Goal: Transaction & Acquisition: Purchase product/service

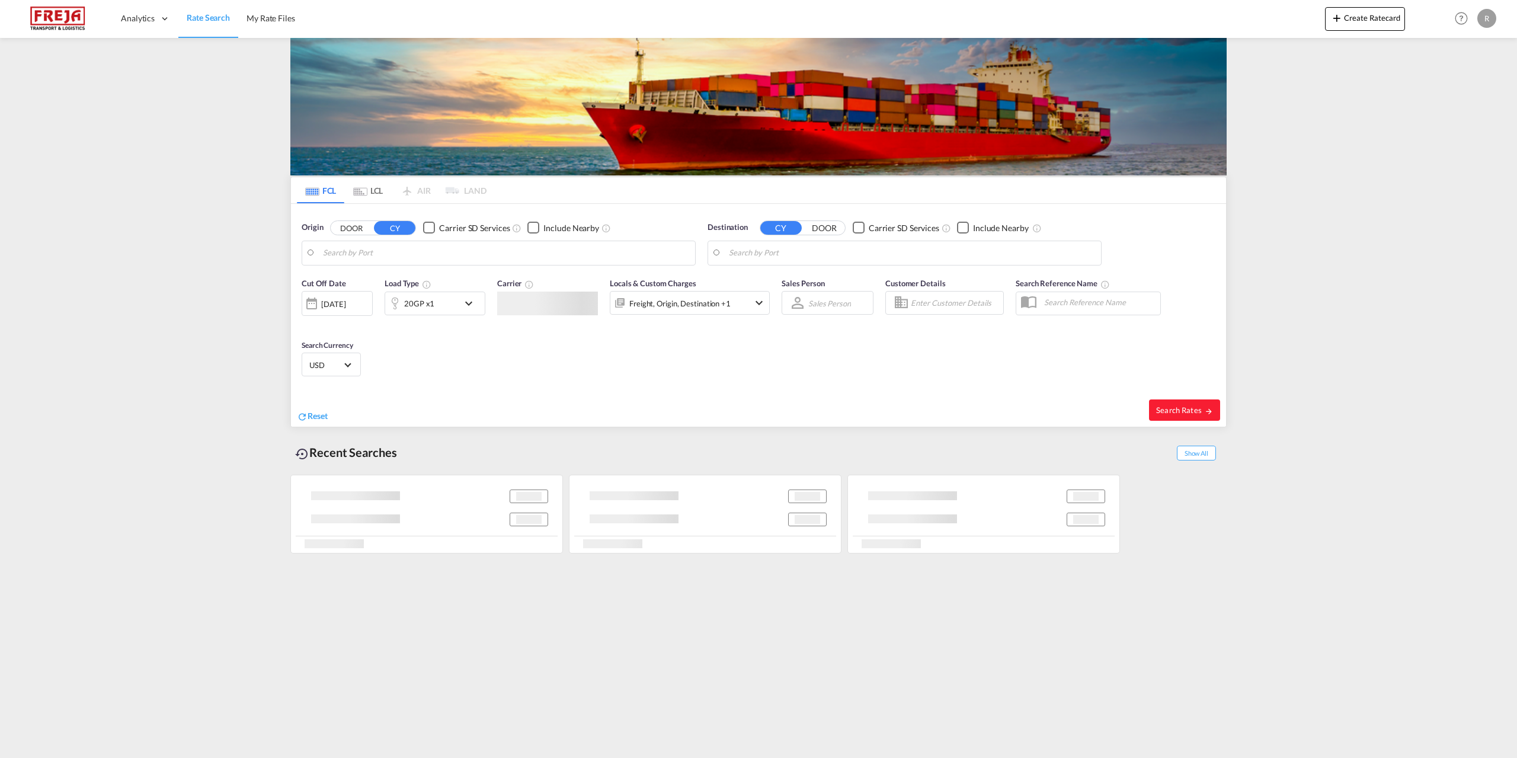
type input "Raumo (Rauma), FIRAU"
type input "Santos, BRSSZ"
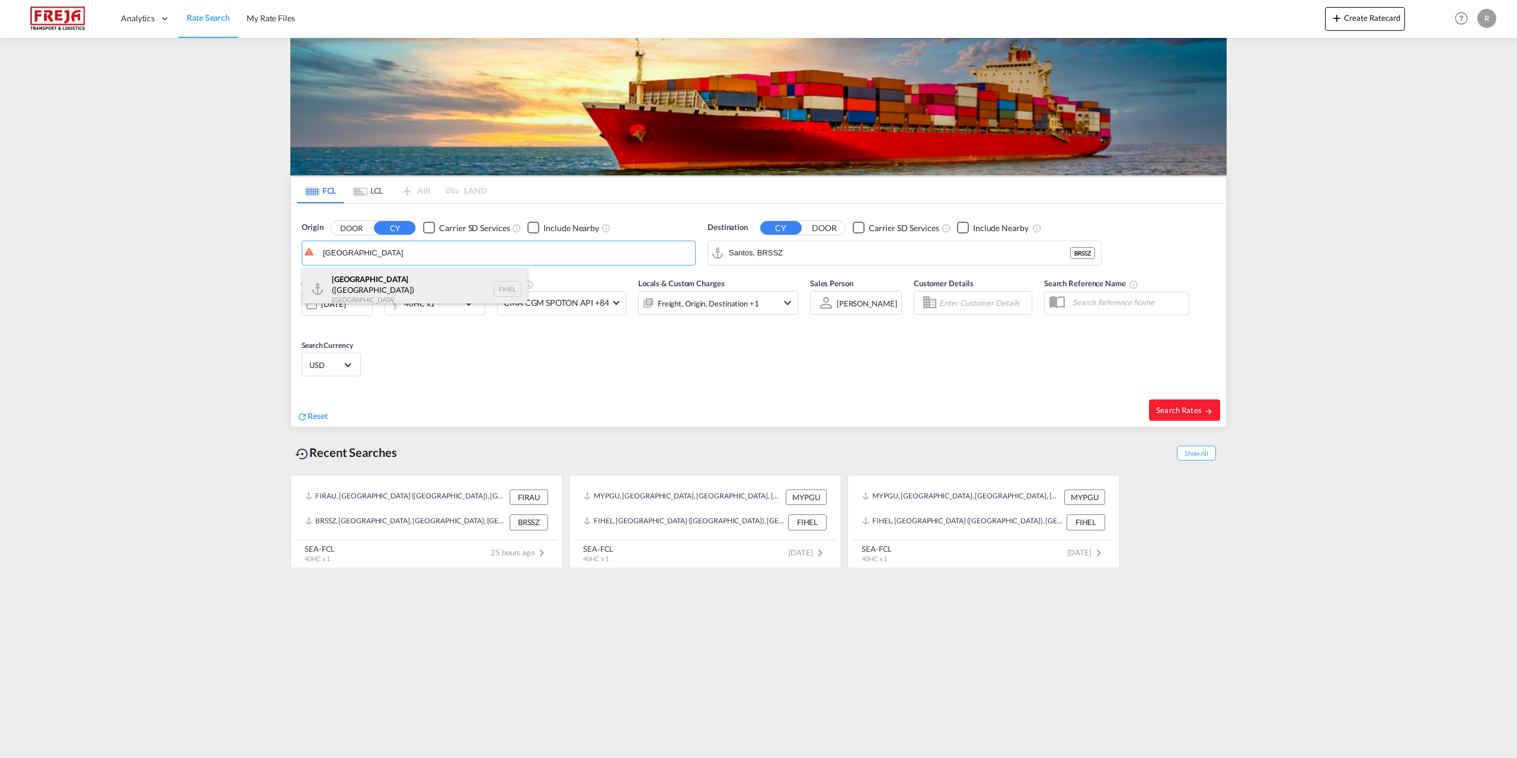
click at [421, 282] on div "Helsinki (Helsingfors) Finland FIHEL" at bounding box center [414, 289] width 225 height 43
type input "[GEOGRAPHIC_DATA] ([GEOGRAPHIC_DATA]), [GEOGRAPHIC_DATA]"
click at [810, 253] on input "Santos, BRSSZ" at bounding box center [912, 253] width 366 height 18
drag, startPoint x: 810, startPoint y: 253, endPoint x: 749, endPoint y: 253, distance: 61.0
click at [749, 253] on input "Santos, BRSSZ" at bounding box center [912, 253] width 366 height 18
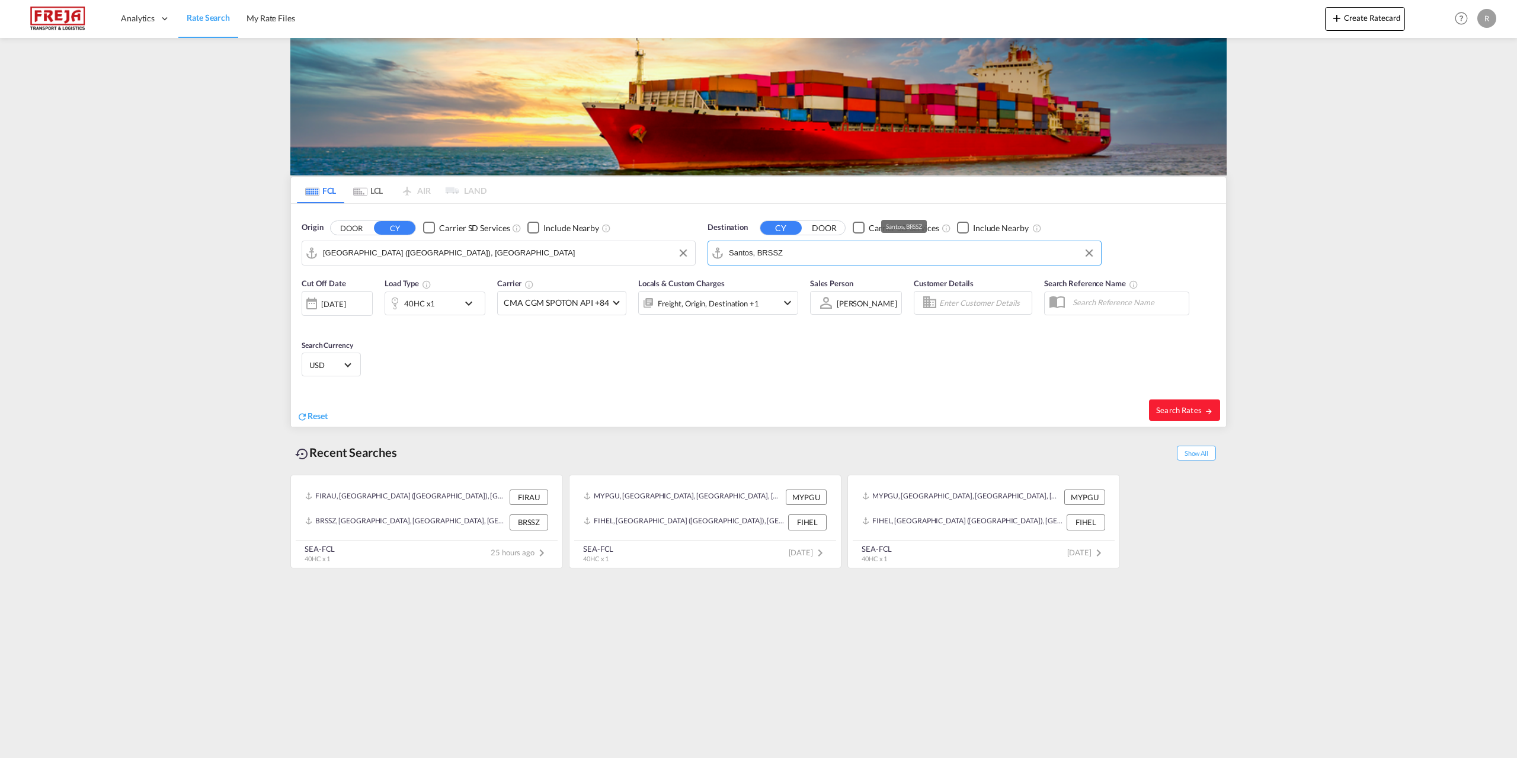
click at [777, 255] on input "Santos, BRSSZ" at bounding box center [912, 253] width 366 height 18
drag, startPoint x: 802, startPoint y: 252, endPoint x: 670, endPoint y: 246, distance: 132.3
click at [670, 246] on div "Origin DOOR CY Carrier SD Services Include Nearby Helsinki (Helsingfors), FIHEL…" at bounding box center [758, 238] width 935 height 68
click at [835, 280] on div "Durban South Africa ZADUR" at bounding box center [820, 286] width 225 height 36
type input "[GEOGRAPHIC_DATA], ZADUR"
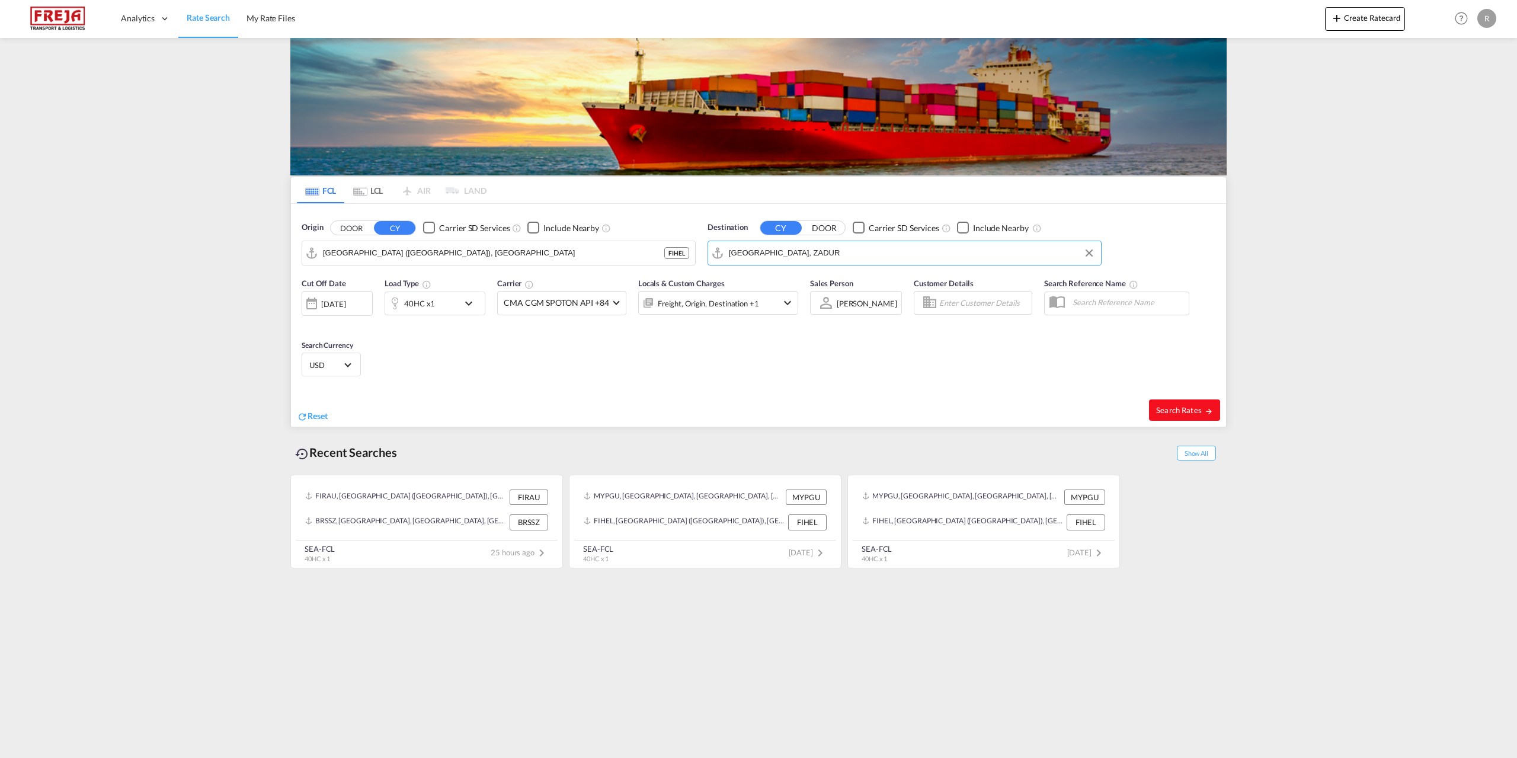
click at [1176, 408] on span "Search Rates" at bounding box center [1184, 409] width 57 height 9
type input "FIHEL to ZADUR / [DATE]"
type input "[GEOGRAPHIC_DATA] ([GEOGRAPHIC_DATA]), [GEOGRAPHIC_DATA]"
type input "[GEOGRAPHIC_DATA], ZADUR"
click at [69, 224] on md-content "Analytics Reports Dashboard Rate Search My Rate Files Create Ratecard Help Reso…" at bounding box center [758, 379] width 1517 height 758
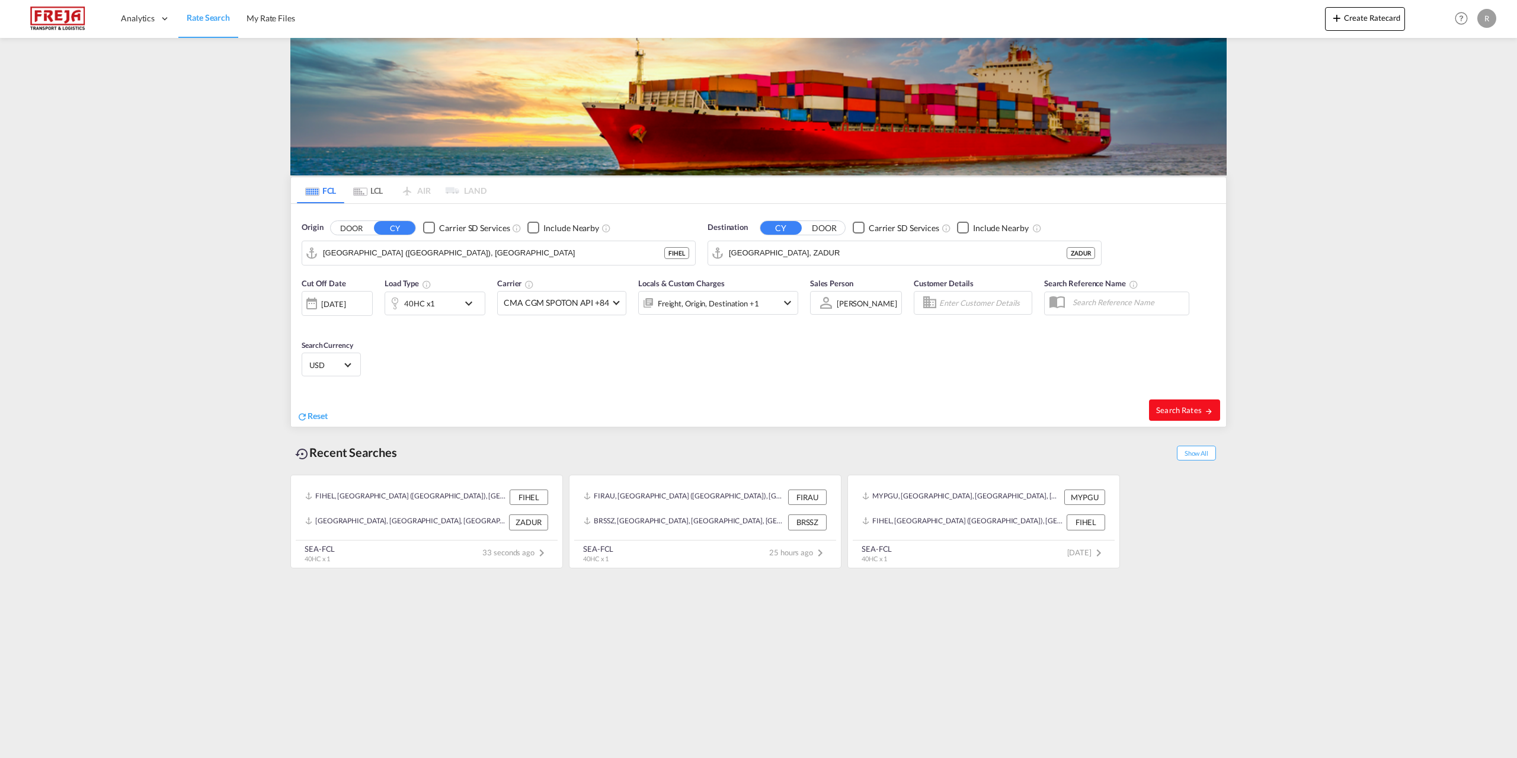
click at [1177, 405] on span "Search Rates" at bounding box center [1184, 409] width 57 height 9
type input "FIHEL to ZADUR / [DATE]"
